Goal: Answer question/provide support: Ask a question

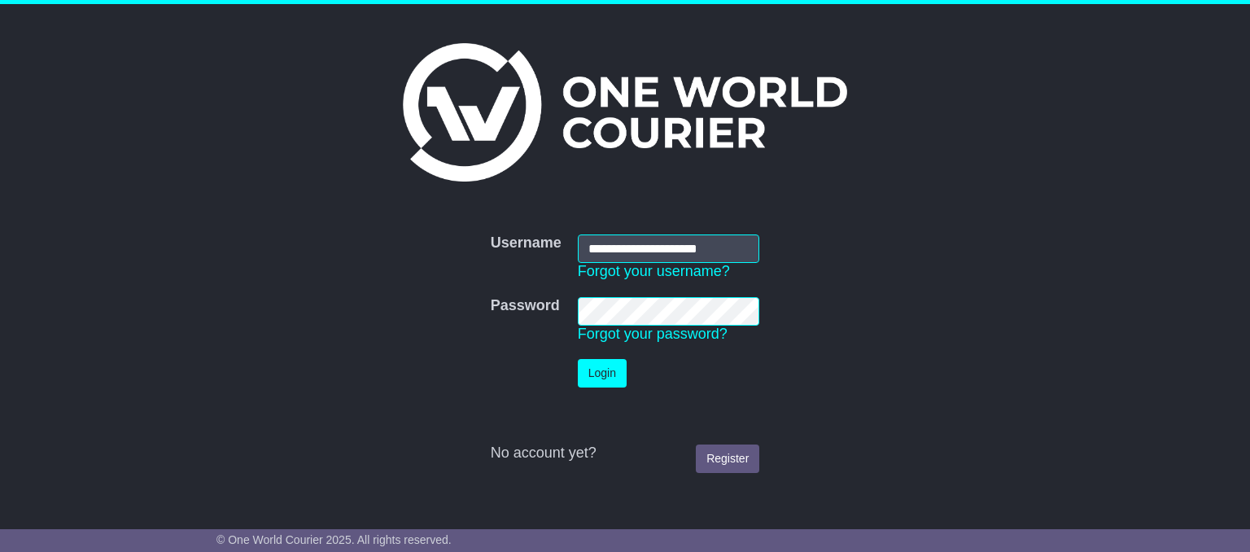
type input "**********"
click at [599, 375] on button "Login" at bounding box center [602, 373] width 49 height 28
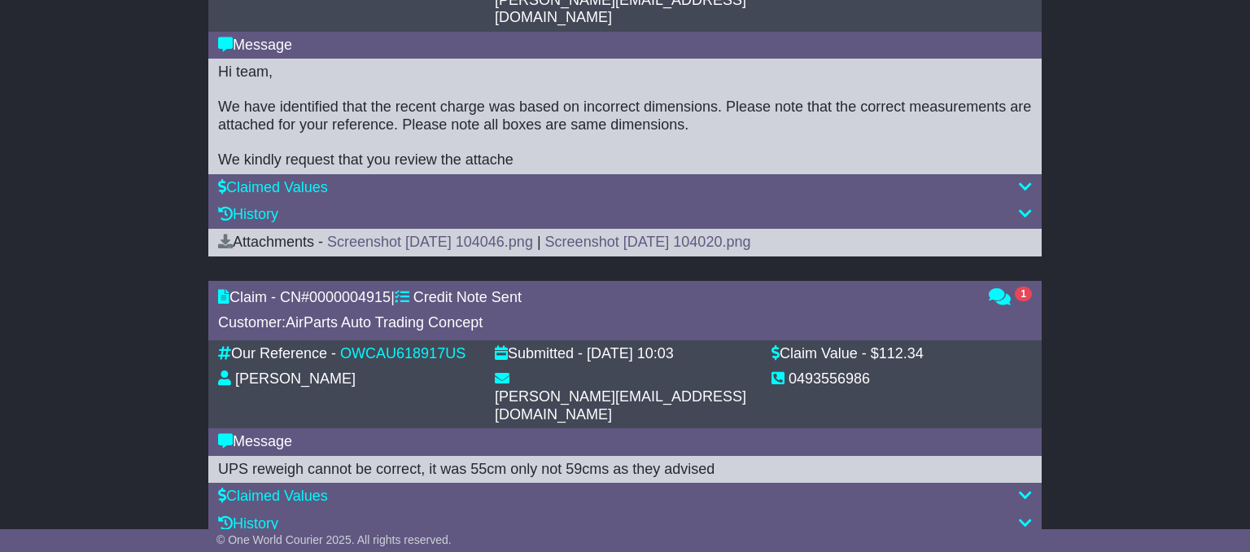
scroll to position [773, 0]
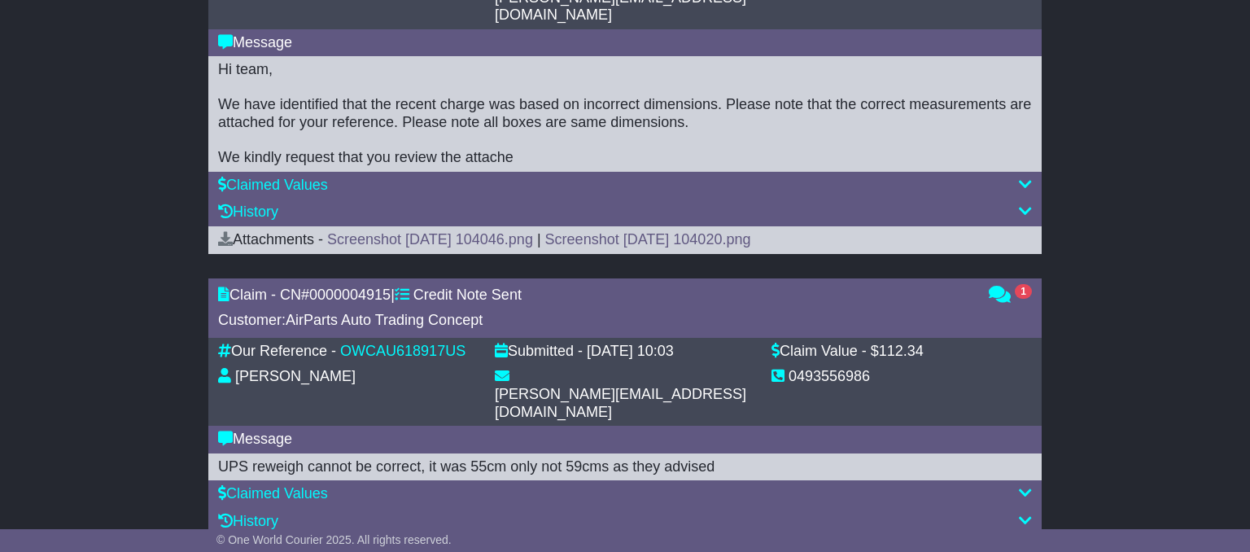
click at [1027, 512] on icon at bounding box center [1024, 519] width 13 height 15
click at [1024, 485] on icon at bounding box center [1024, 492] width 13 height 15
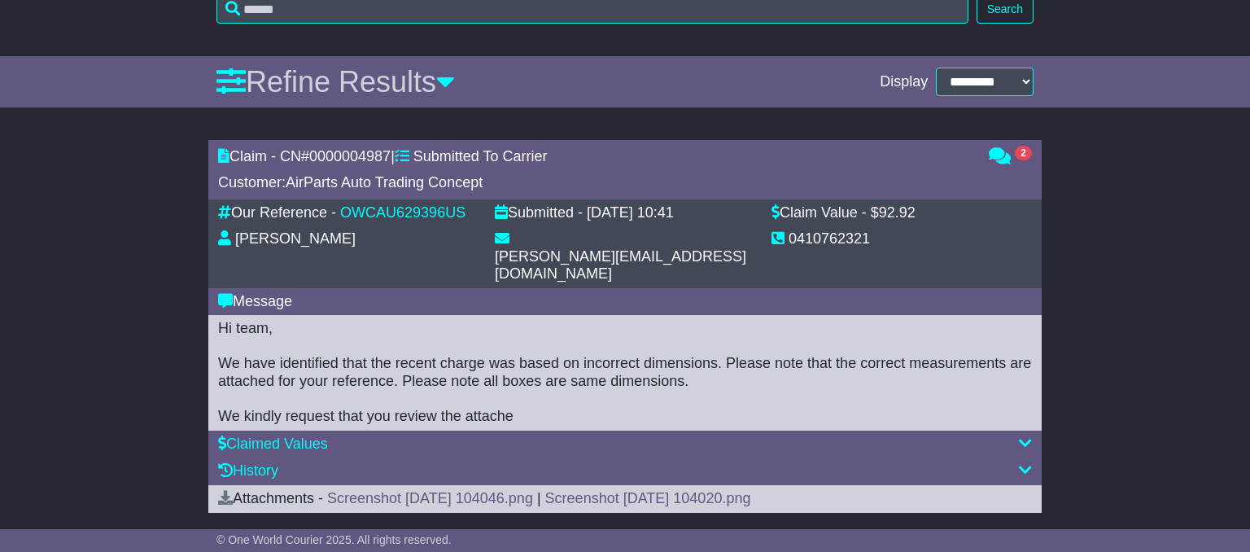
scroll to position [515, 0]
click at [998, 151] on icon at bounding box center [999, 154] width 22 height 15
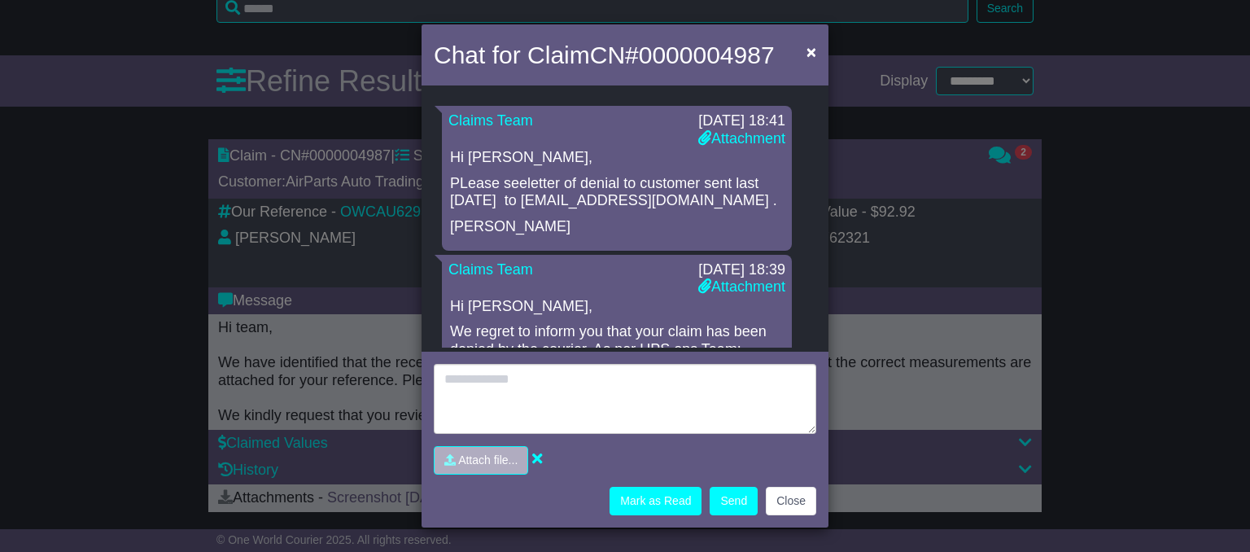
scroll to position [172, 0]
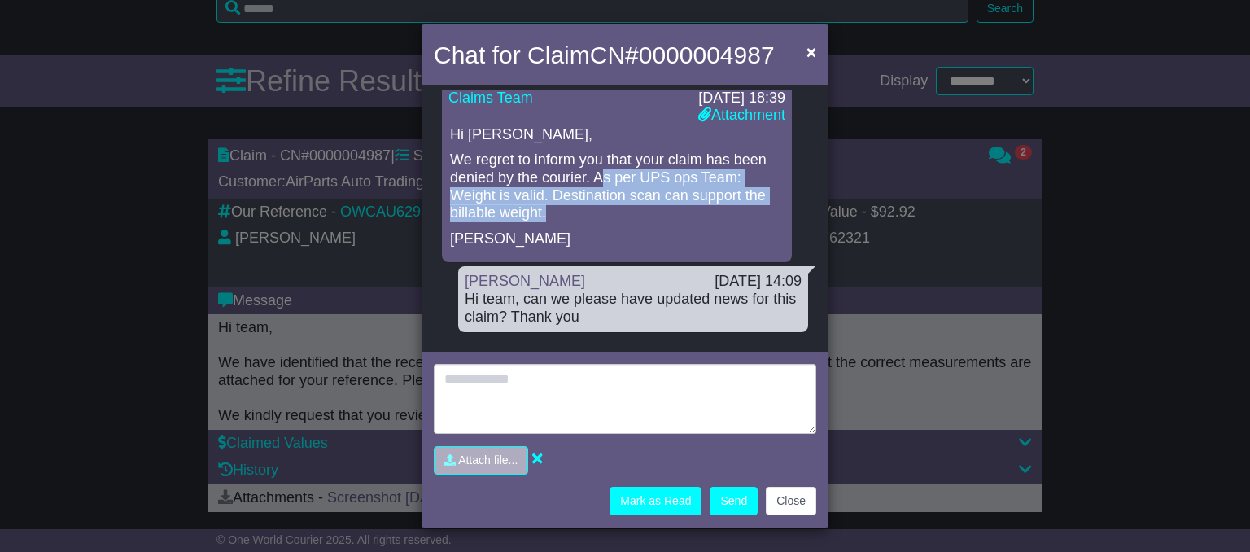
drag, startPoint x: 597, startPoint y: 181, endPoint x: 774, endPoint y: 216, distance: 180.9
click at [774, 216] on p "We regret to inform you that your claim has been denied by the courier. As per …" at bounding box center [617, 186] width 334 height 70
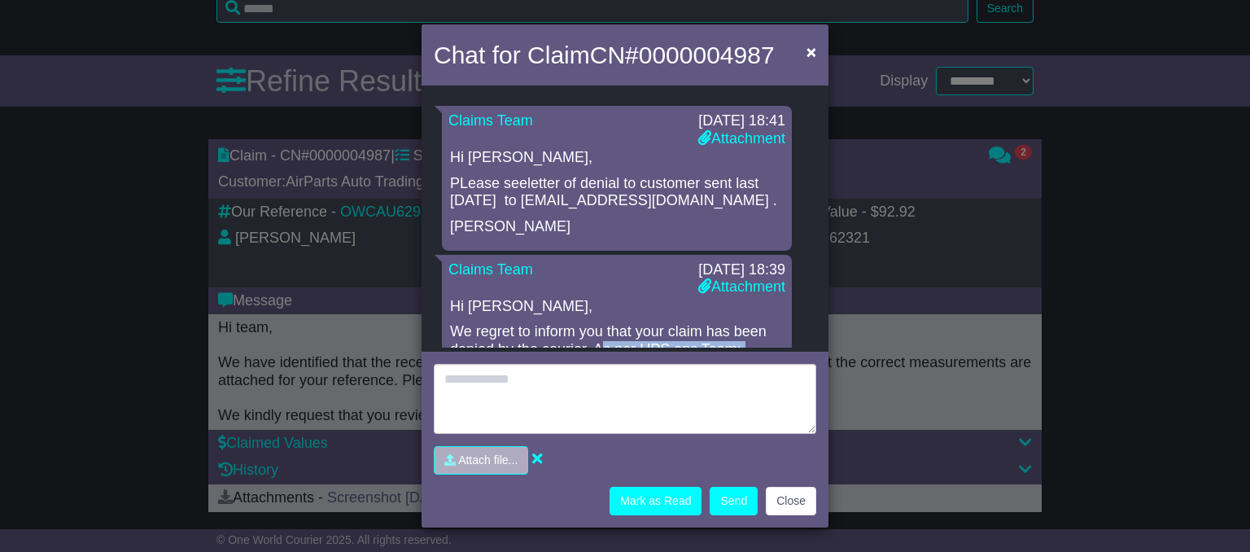
scroll to position [105, 0]
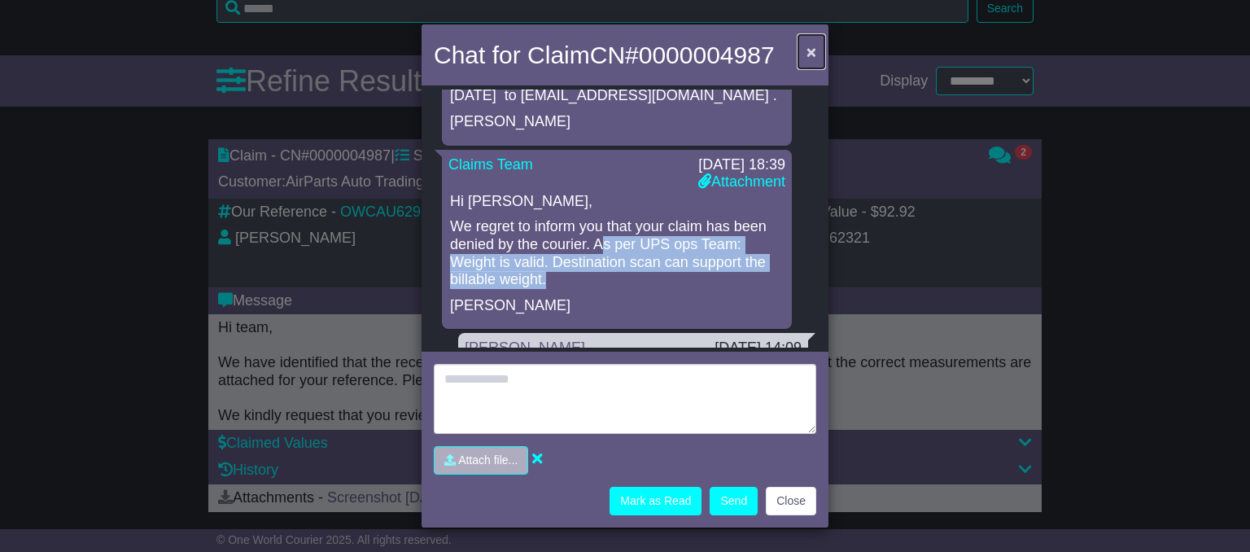
click at [811, 54] on span "×" at bounding box center [811, 51] width 10 height 19
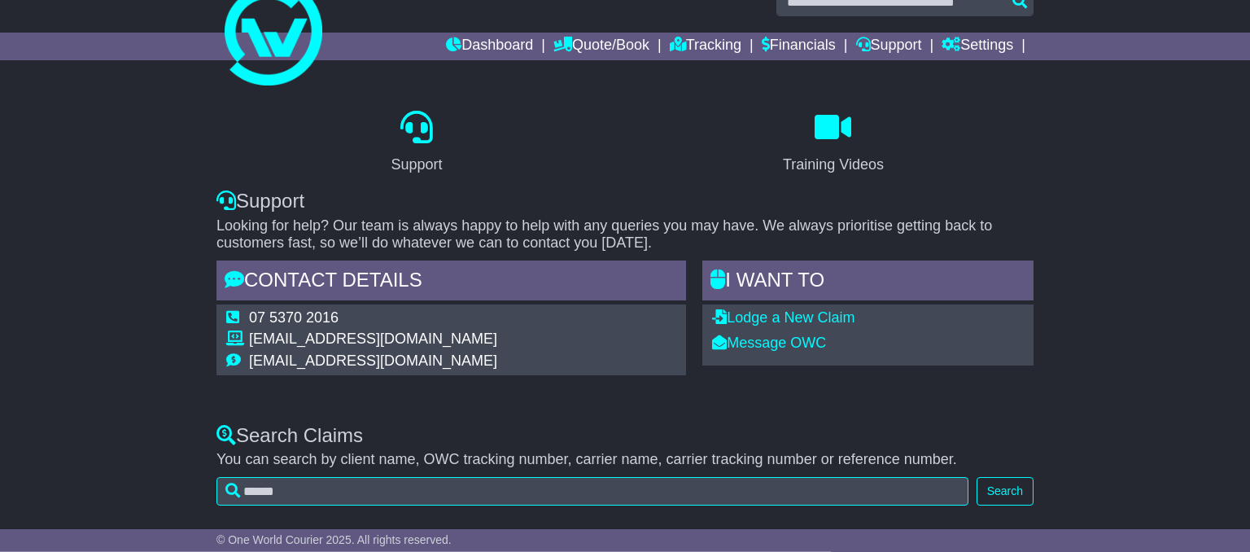
scroll to position [0, 0]
